Goal: Transaction & Acquisition: Purchase product/service

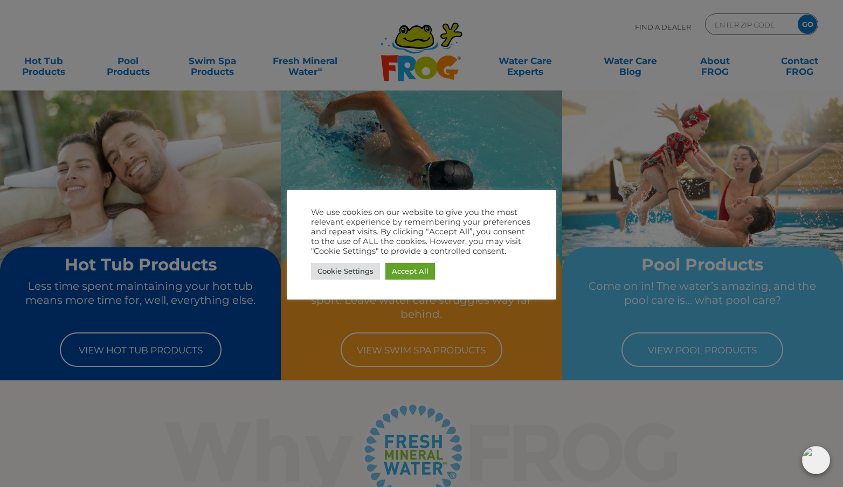
click at [159, 352] on div at bounding box center [421, 243] width 843 height 487
click at [147, 361] on div at bounding box center [421, 243] width 843 height 487
click at [337, 278] on link "Cookie Settings" at bounding box center [345, 271] width 69 height 17
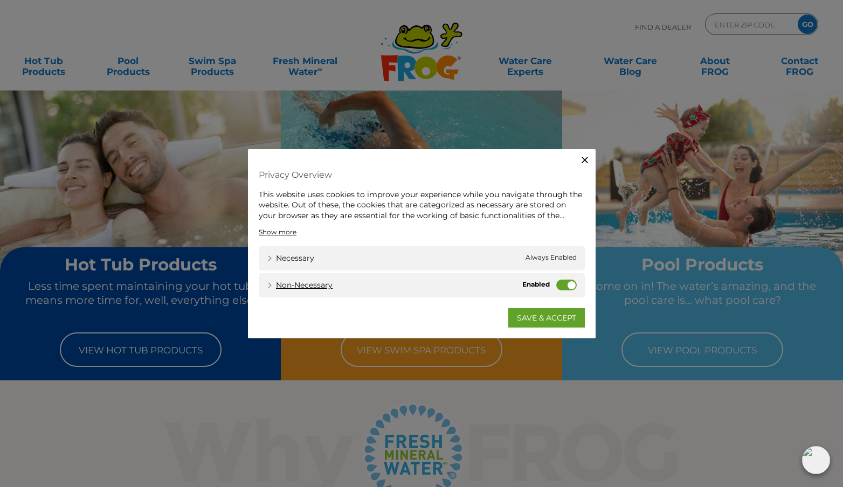
click at [292, 286] on link "Non-necessary" at bounding box center [300, 285] width 66 height 11
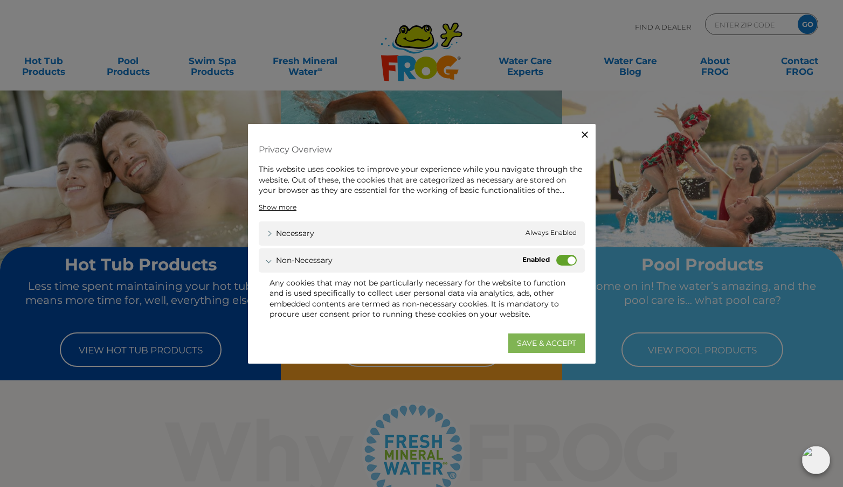
click at [517, 343] on link "SAVE & ACCEPT" at bounding box center [546, 343] width 77 height 19
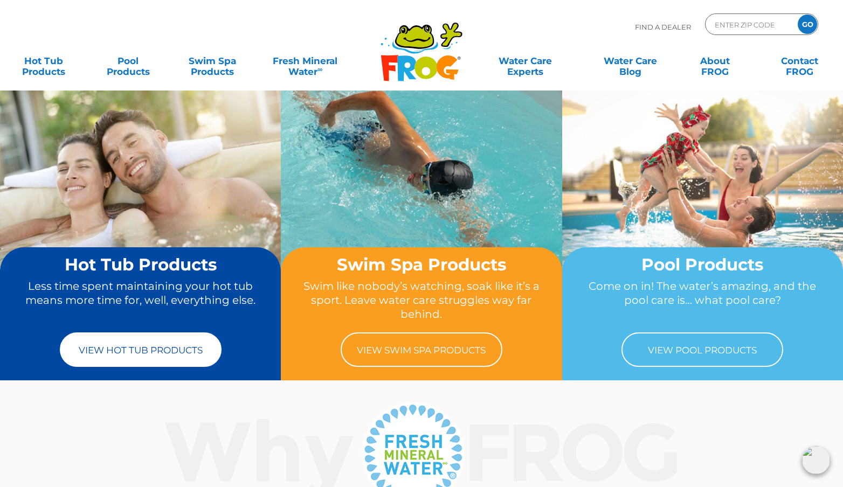
click at [109, 353] on link "View Hot Tub Products" at bounding box center [141, 349] width 162 height 34
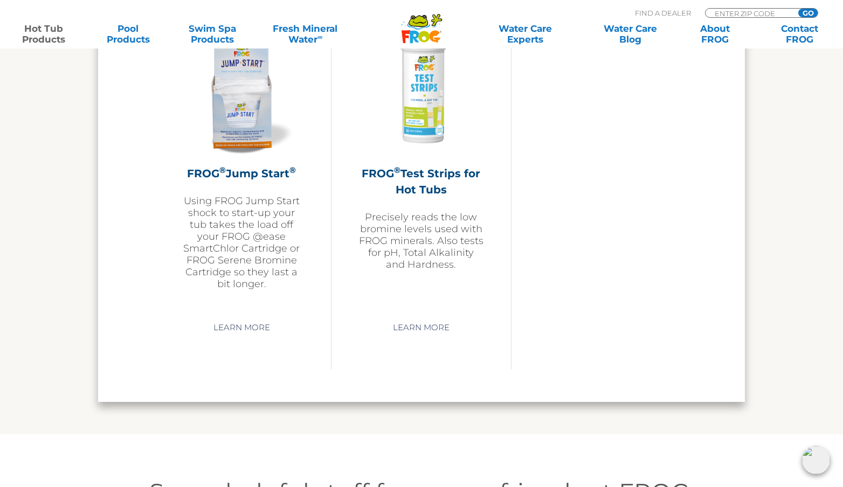
scroll to position [2630, 0]
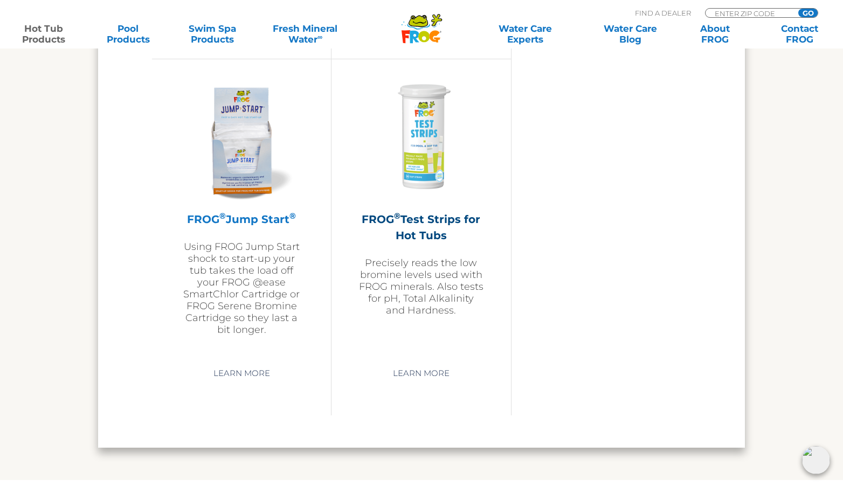
click at [237, 226] on div "FROG ® Jump Start ® Using FROG Jump Start shock to start-up your tub takes the …" at bounding box center [241, 205] width 125 height 260
click at [238, 186] on img at bounding box center [241, 137] width 125 height 125
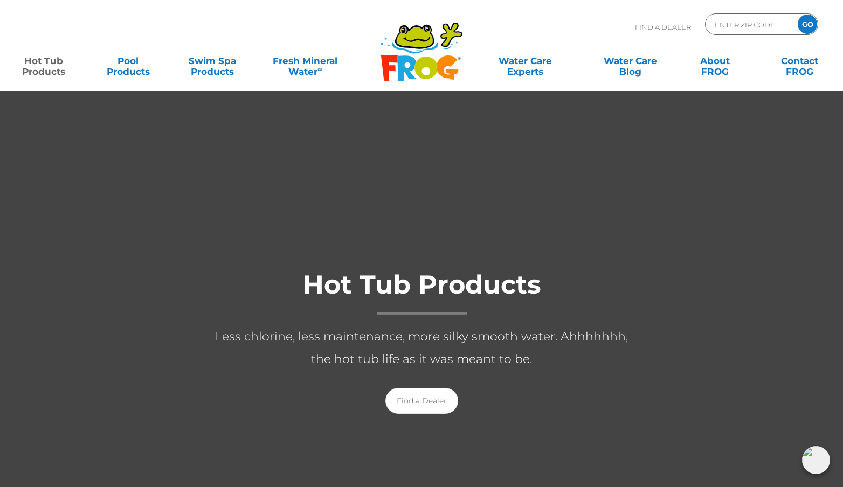
scroll to position [0, 0]
